Goal: Task Accomplishment & Management: Use online tool/utility

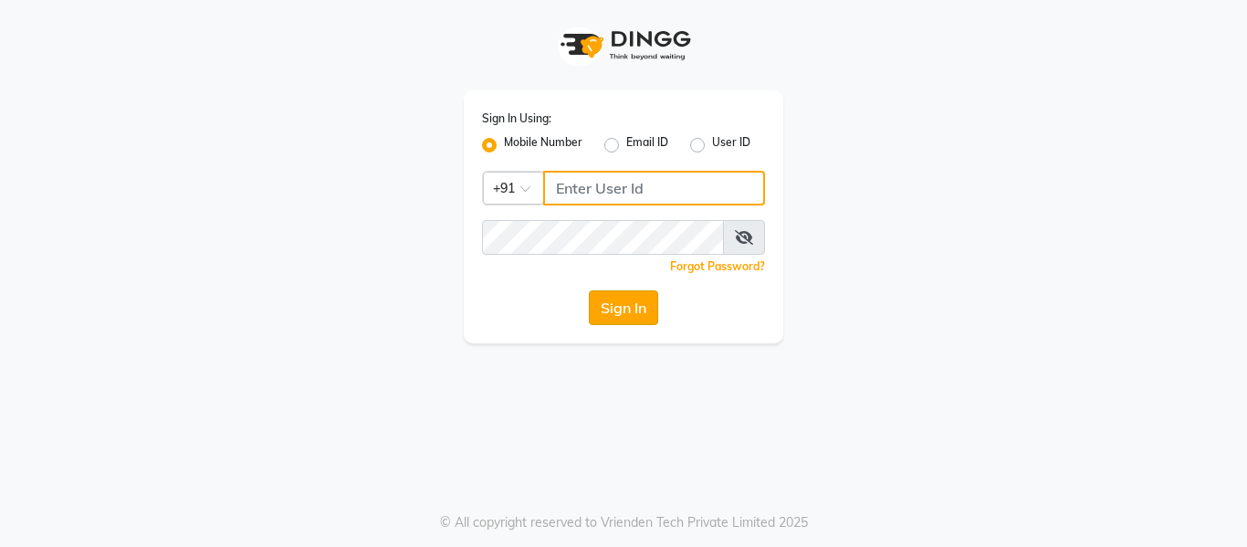
type input "9858967272"
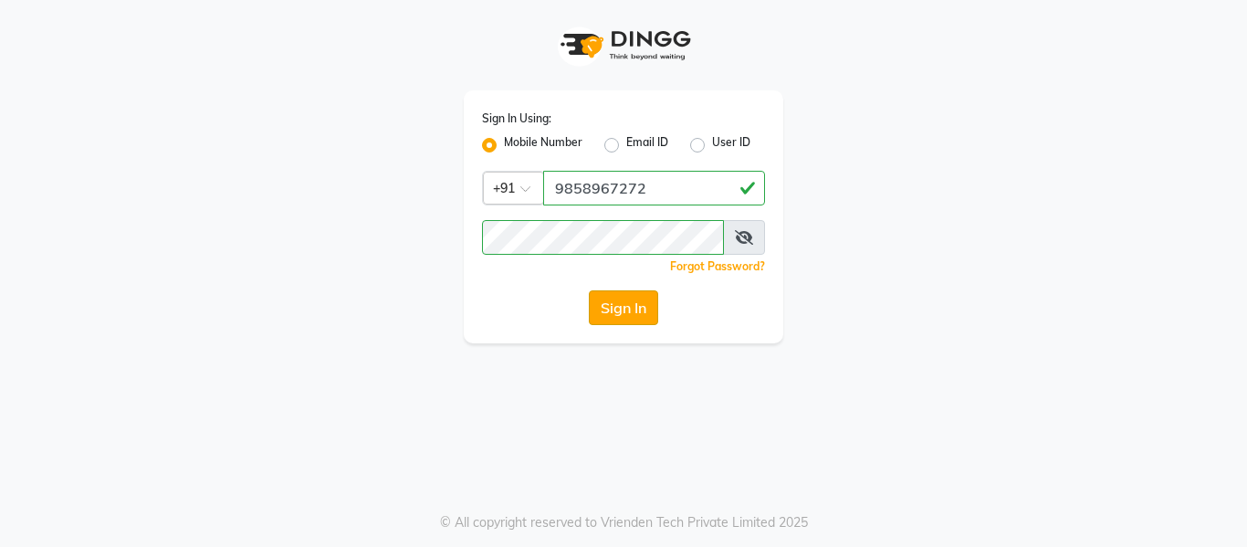
click at [624, 299] on button "Sign In" at bounding box center [623, 307] width 69 height 35
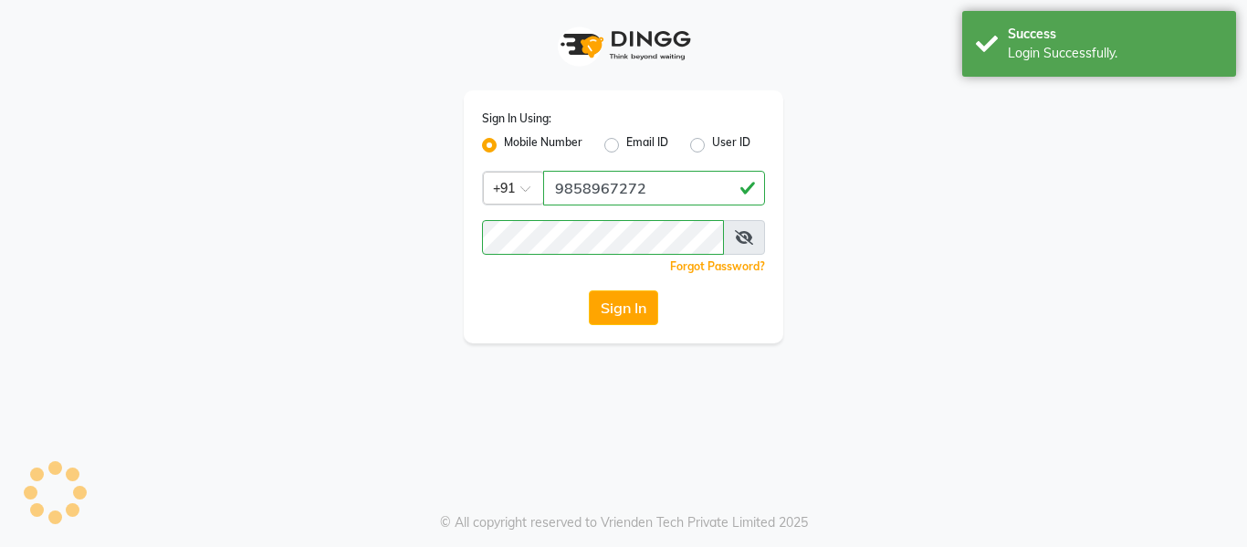
select select "service"
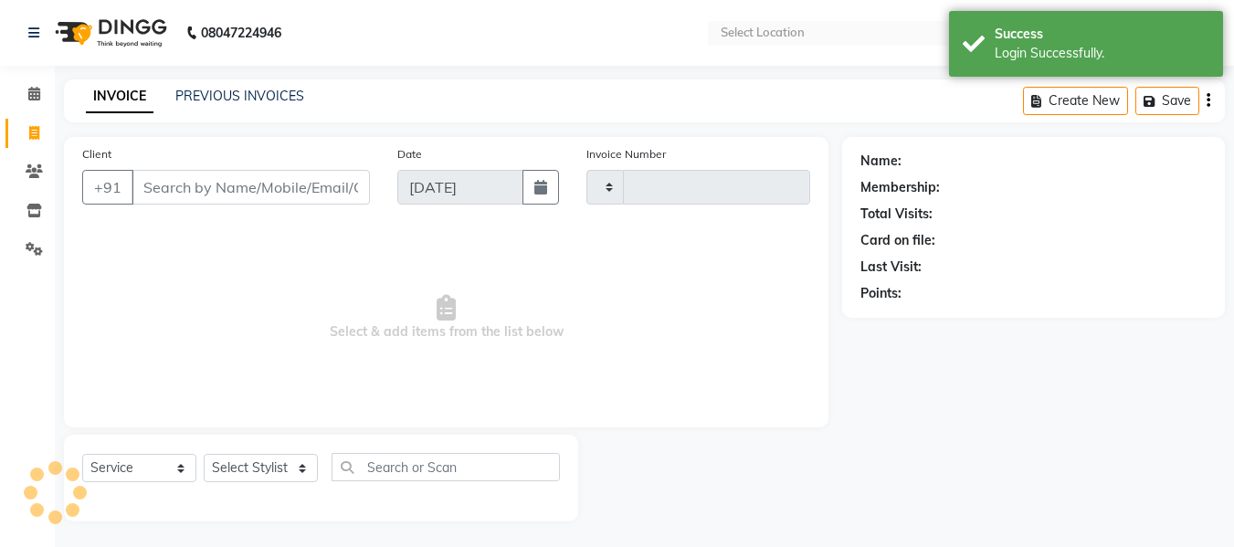
type input "2138"
select select "en"
select select "751"
